Goal: Task Accomplishment & Management: Manage account settings

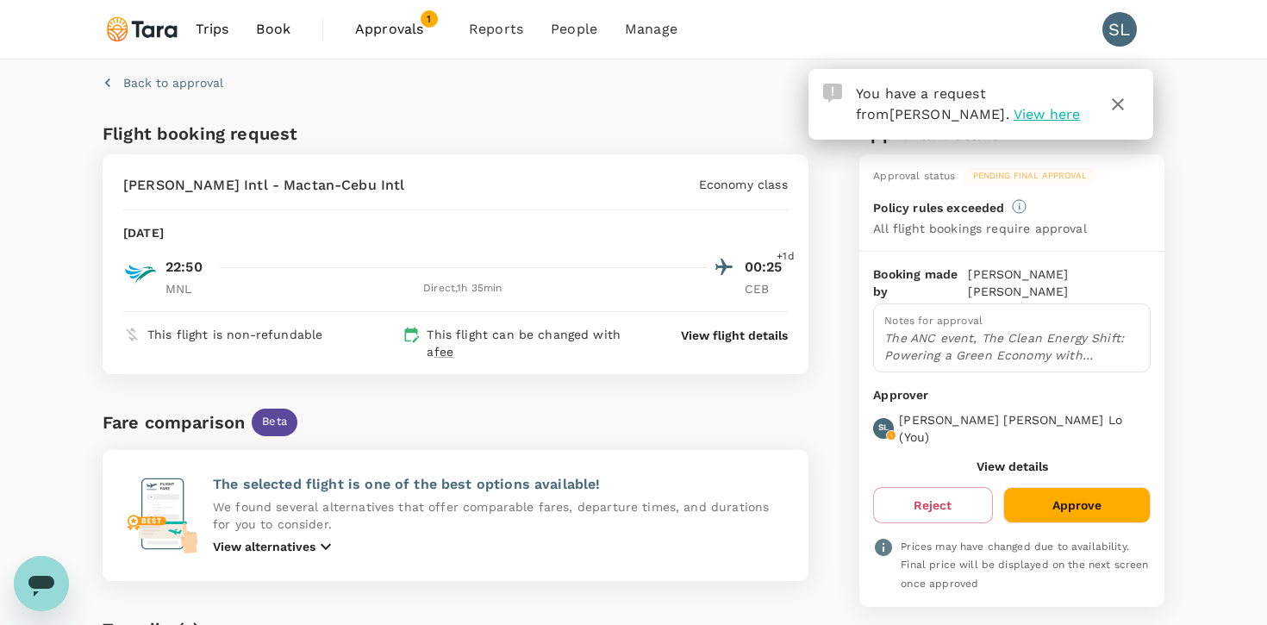
click at [1127, 104] on icon "button" at bounding box center [1118, 104] width 21 height 21
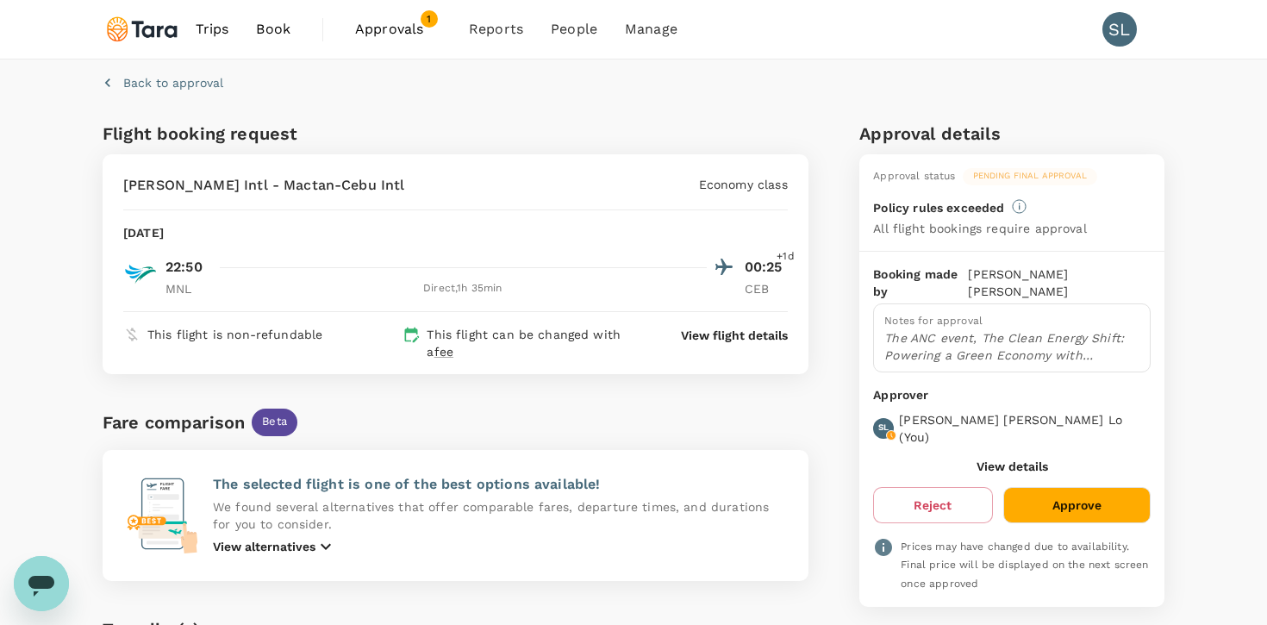
click at [421, 21] on span "1" at bounding box center [429, 18] width 17 height 17
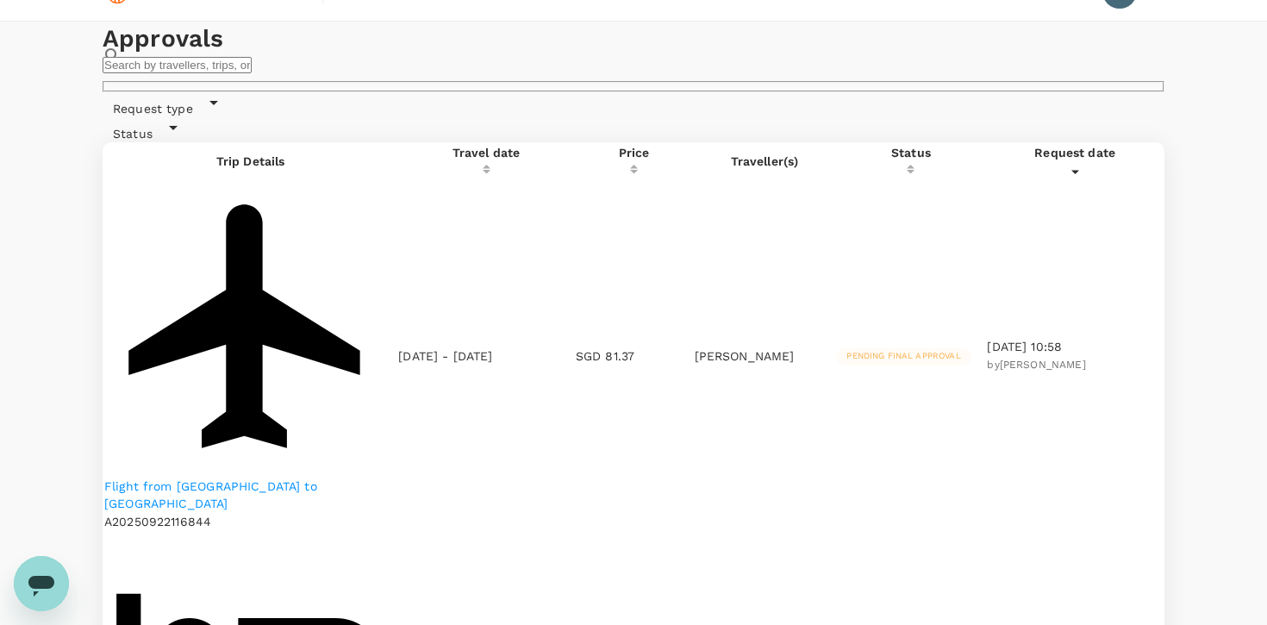
scroll to position [41, 0]
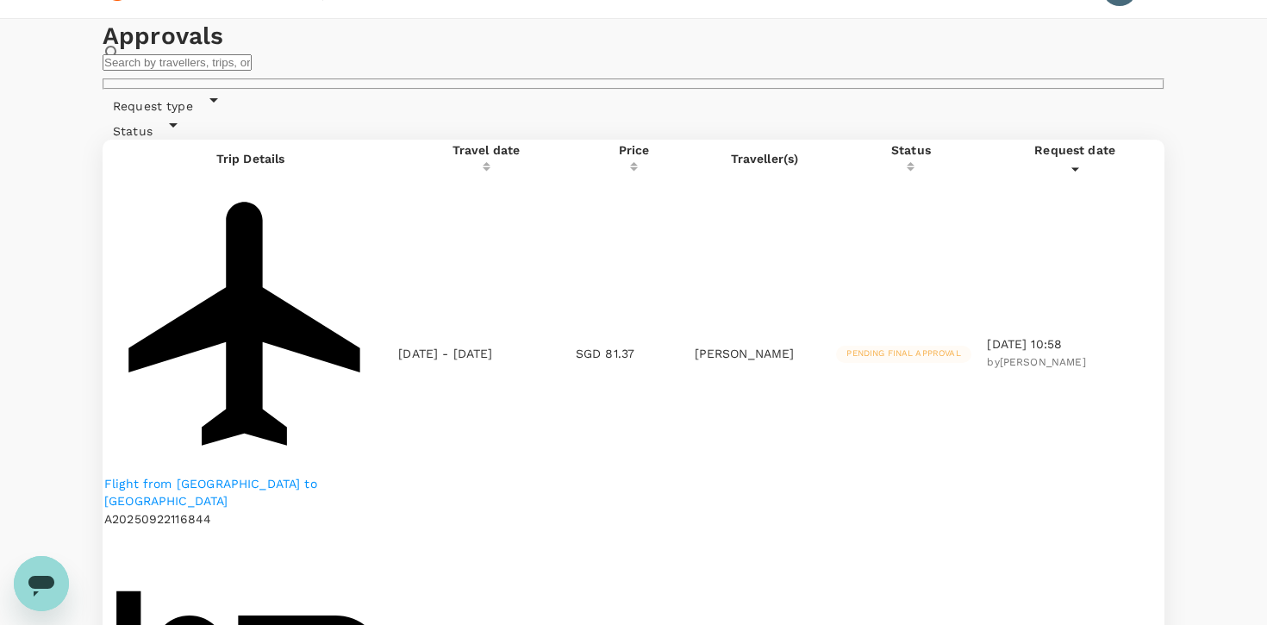
click at [243, 475] on p "Flight from [GEOGRAPHIC_DATA] to [GEOGRAPHIC_DATA]" at bounding box center [250, 492] width 292 height 34
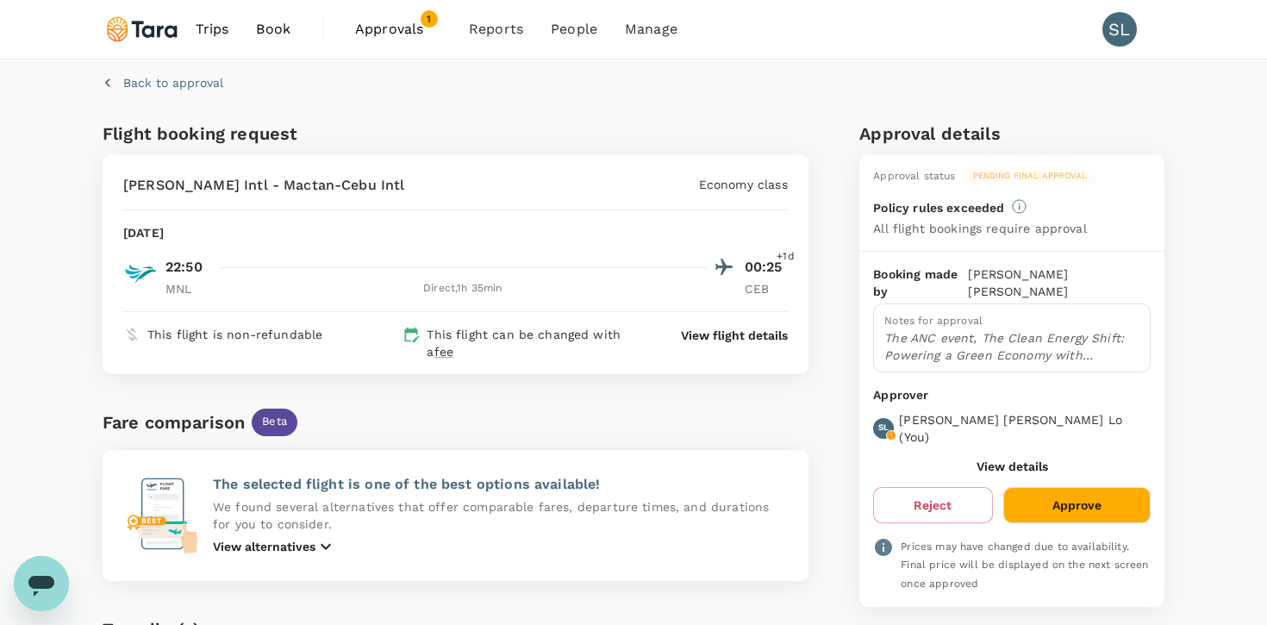
click at [1044, 487] on button "Approve" at bounding box center [1076, 505] width 147 height 36
